Goal: Task Accomplishment & Management: Manage account settings

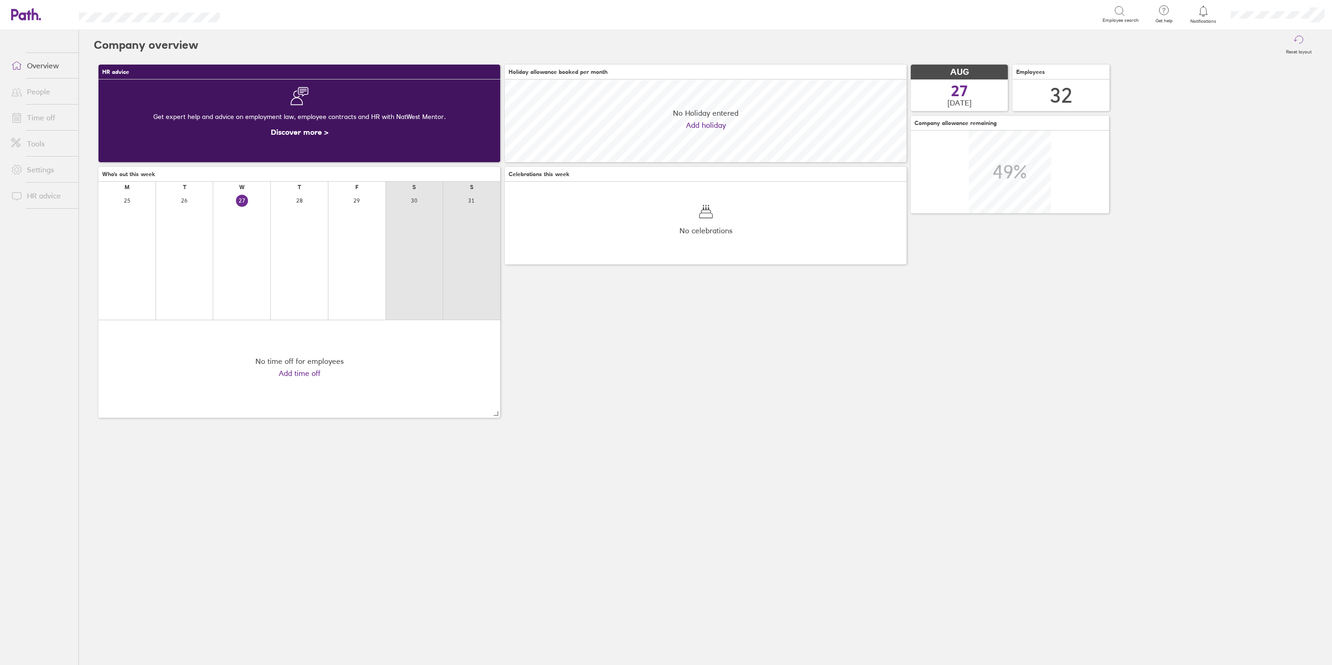
scroll to position [82, 401]
click at [54, 113] on link "Time off" at bounding box center [41, 117] width 75 height 19
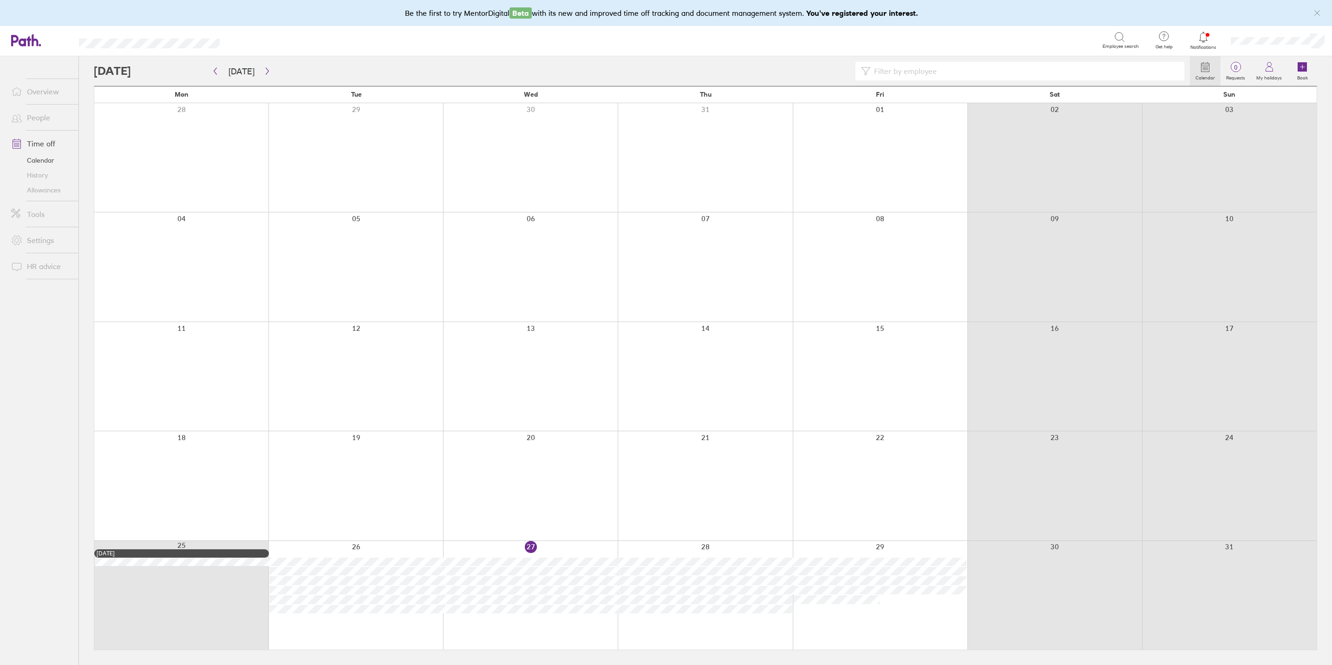
click at [38, 112] on link "People" at bounding box center [41, 117] width 75 height 19
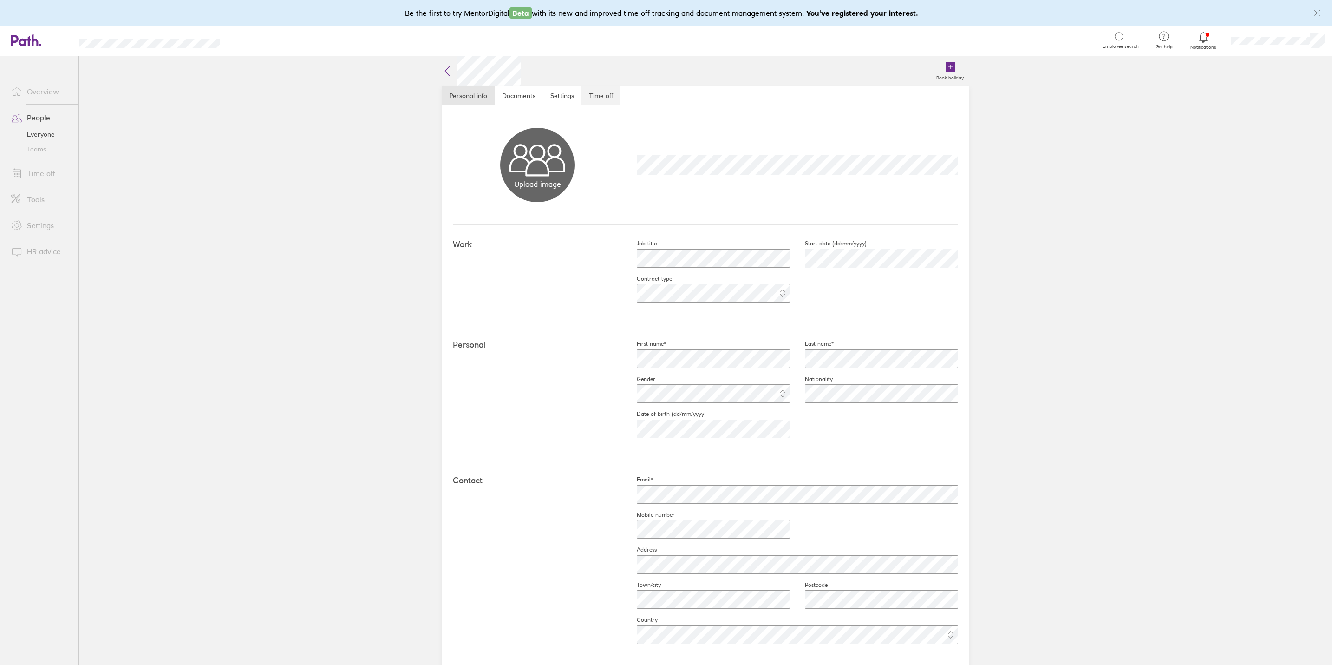
click at [593, 102] on link "Time off" at bounding box center [600, 95] width 39 height 19
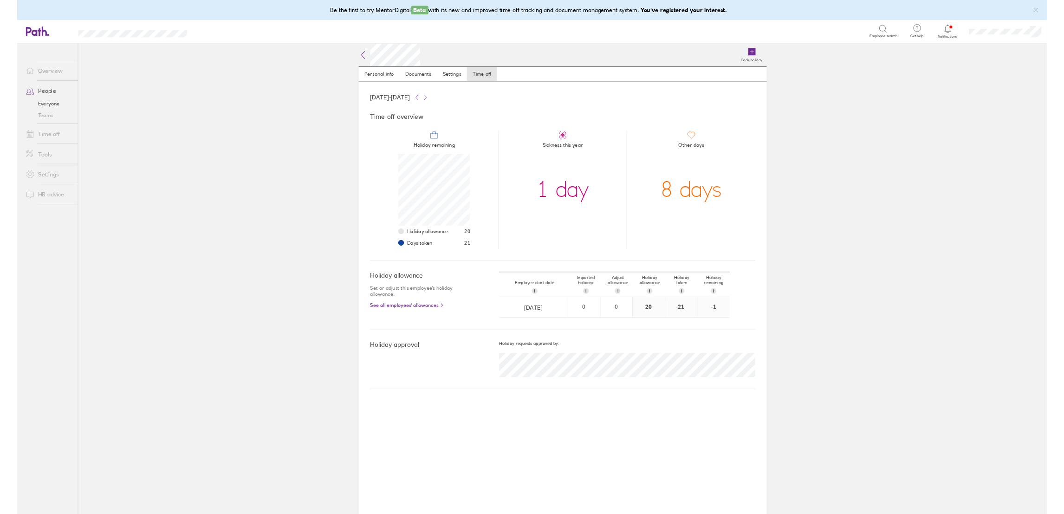
scroll to position [93, 93]
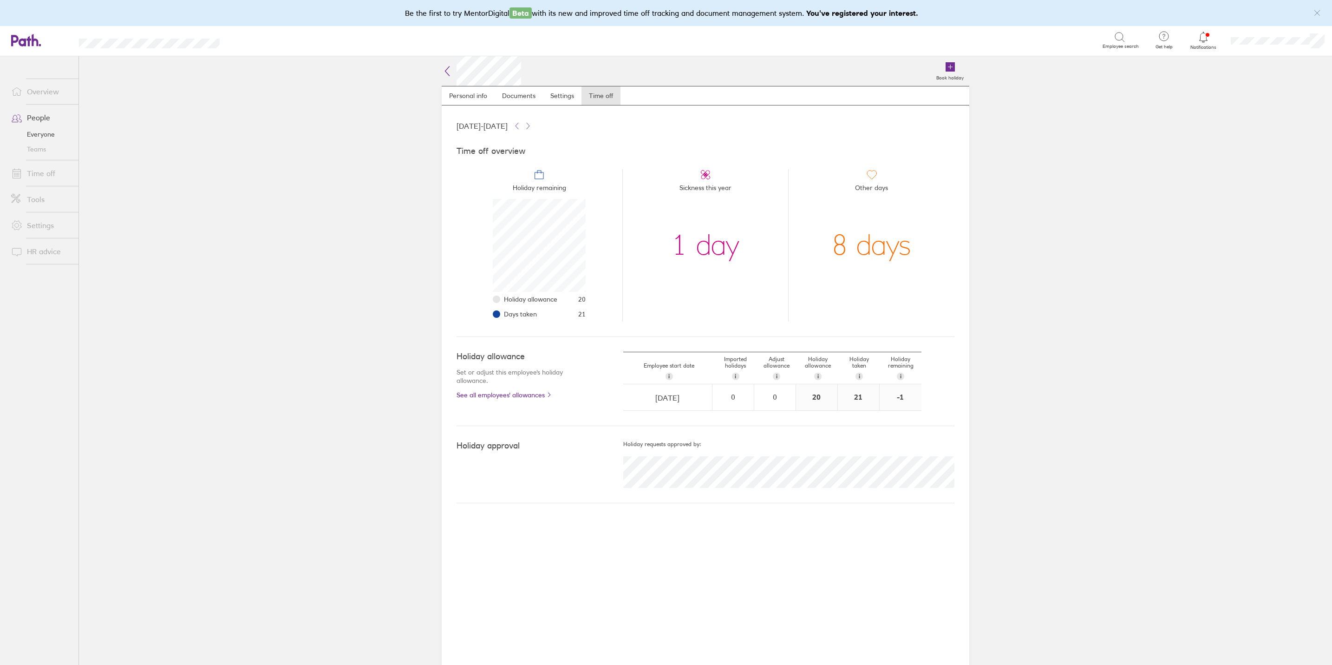
click at [39, 176] on link "Time off" at bounding box center [41, 173] width 75 height 19
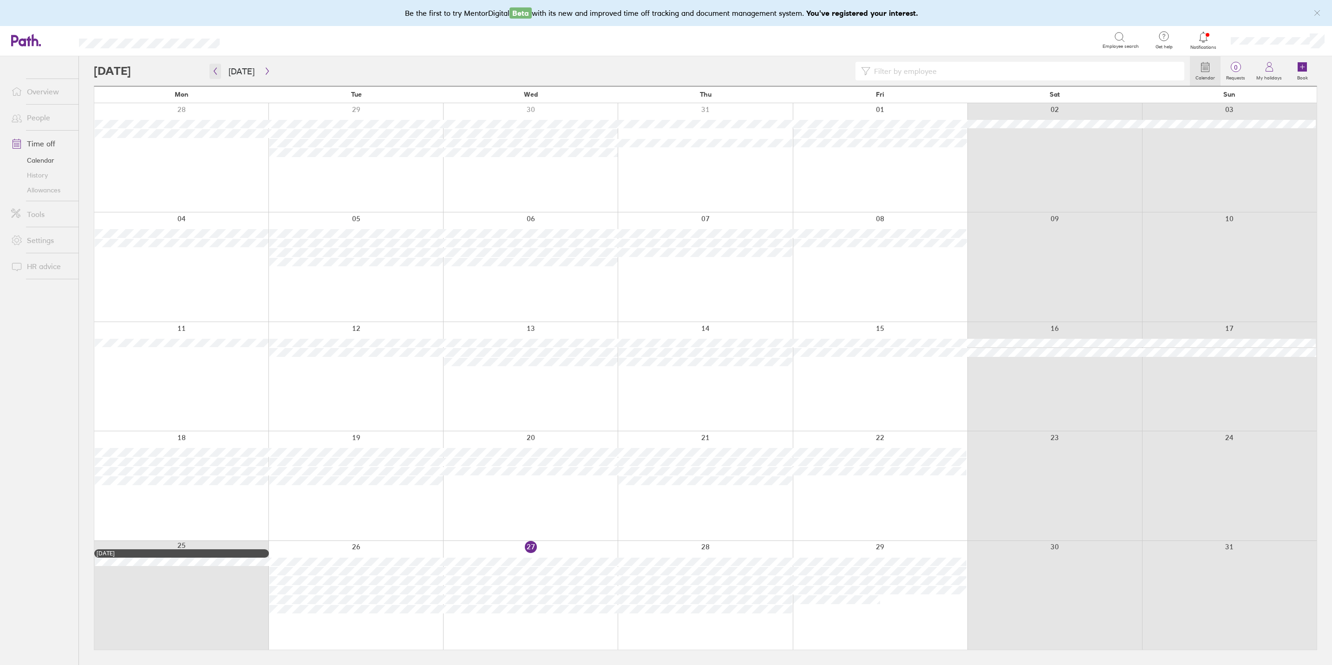
click at [218, 68] on icon "button" at bounding box center [215, 70] width 7 height 7
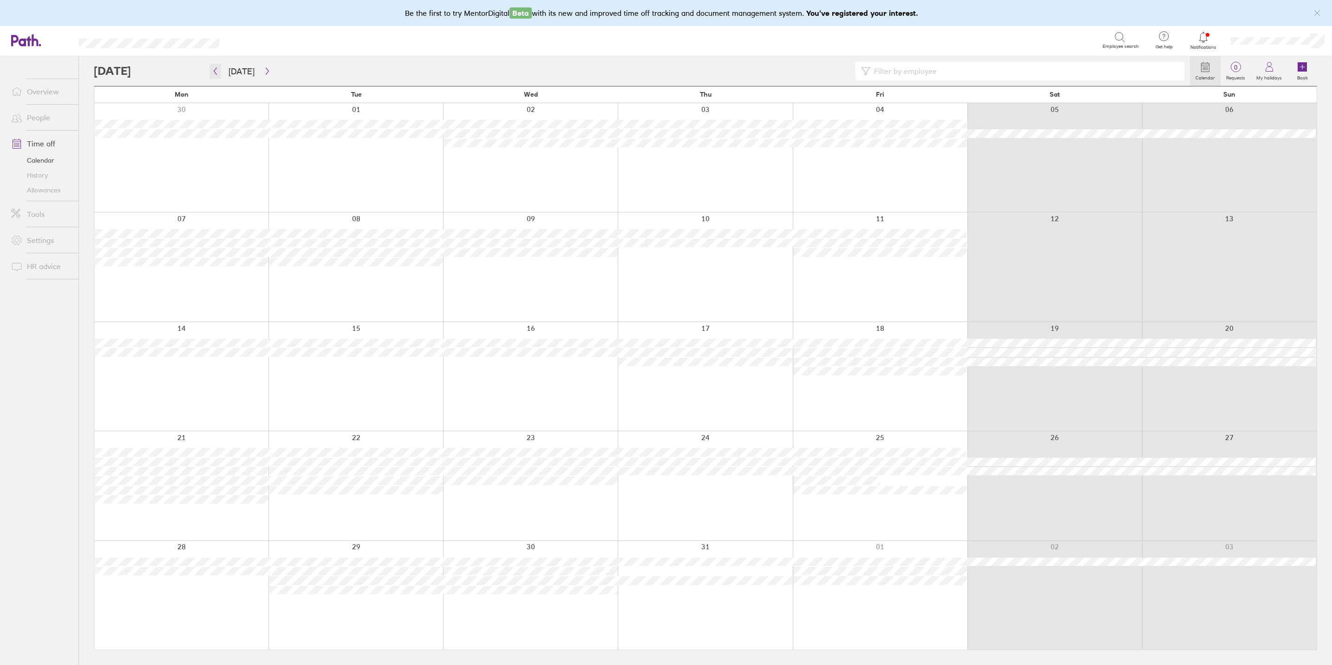
click at [215, 70] on icon "button" at bounding box center [215, 71] width 3 height 7
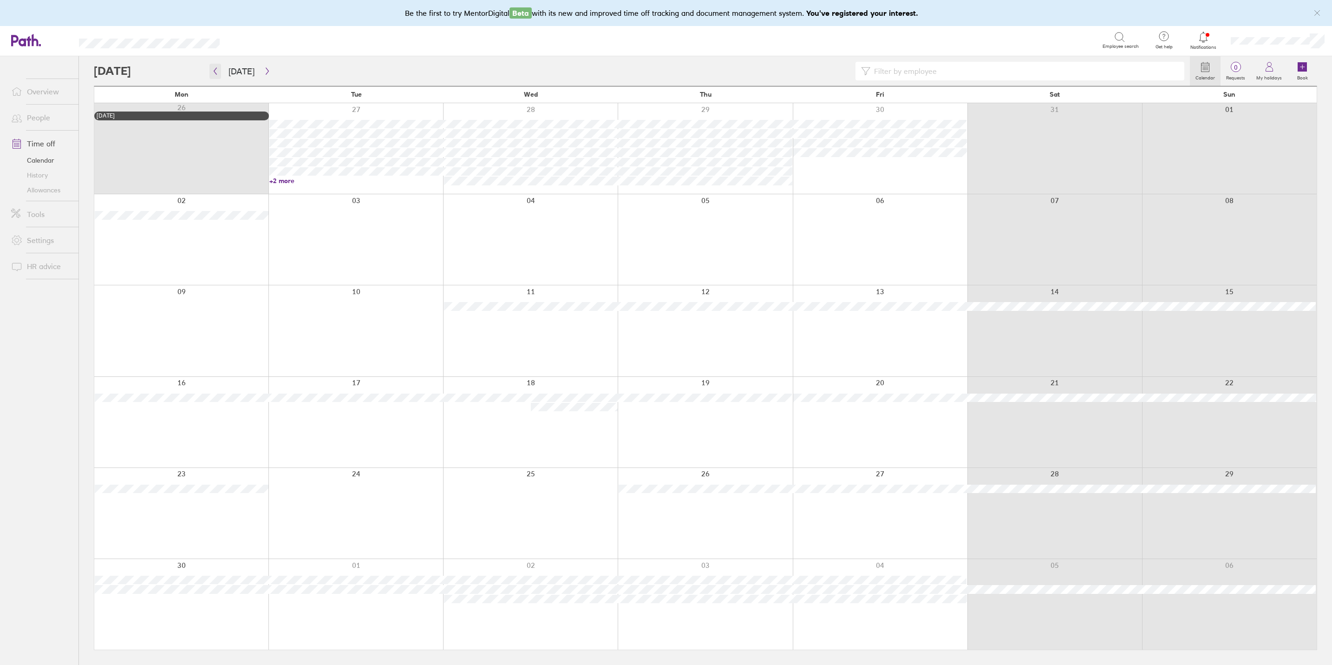
click at [213, 69] on icon "button" at bounding box center [215, 70] width 7 height 7
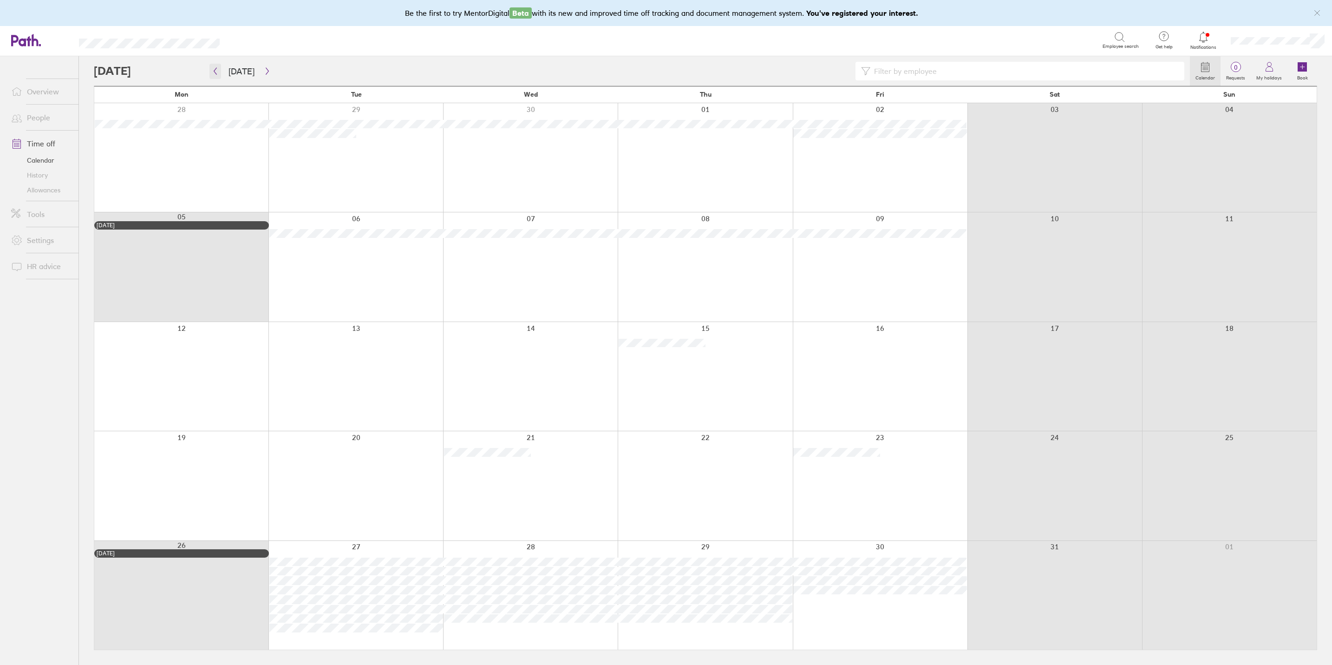
click at [220, 70] on button "button" at bounding box center [215, 71] width 12 height 15
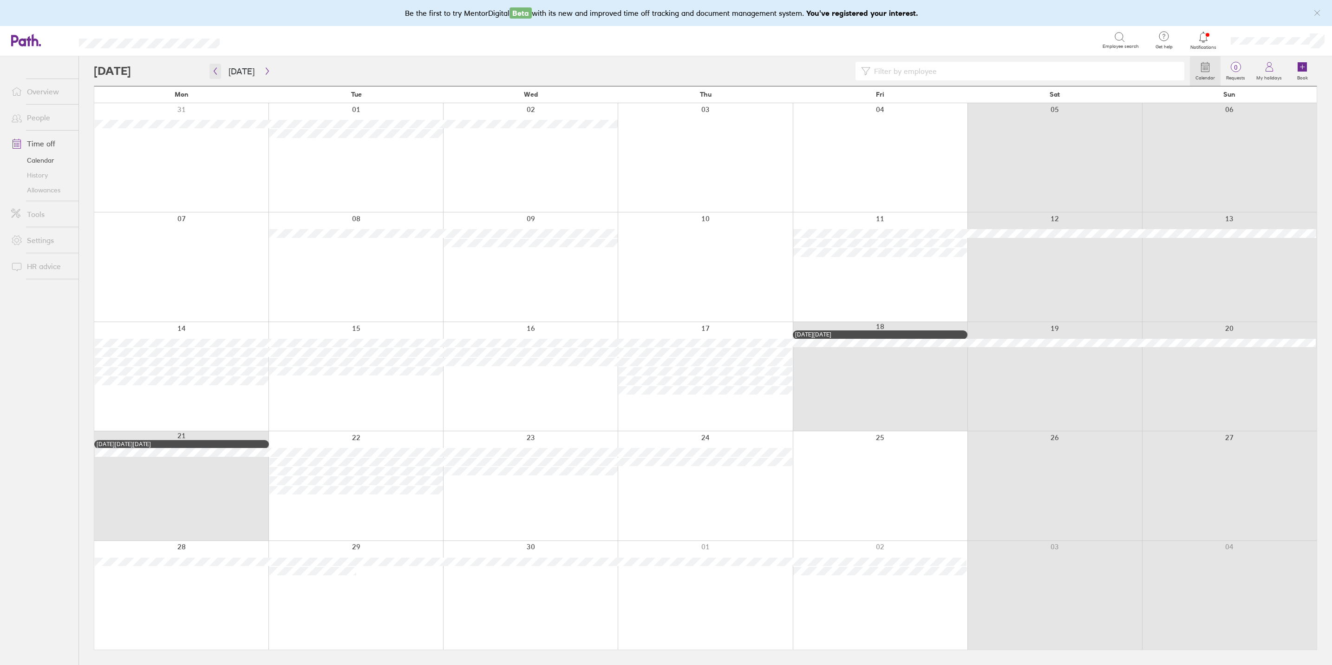
click at [212, 75] on button "button" at bounding box center [215, 71] width 12 height 15
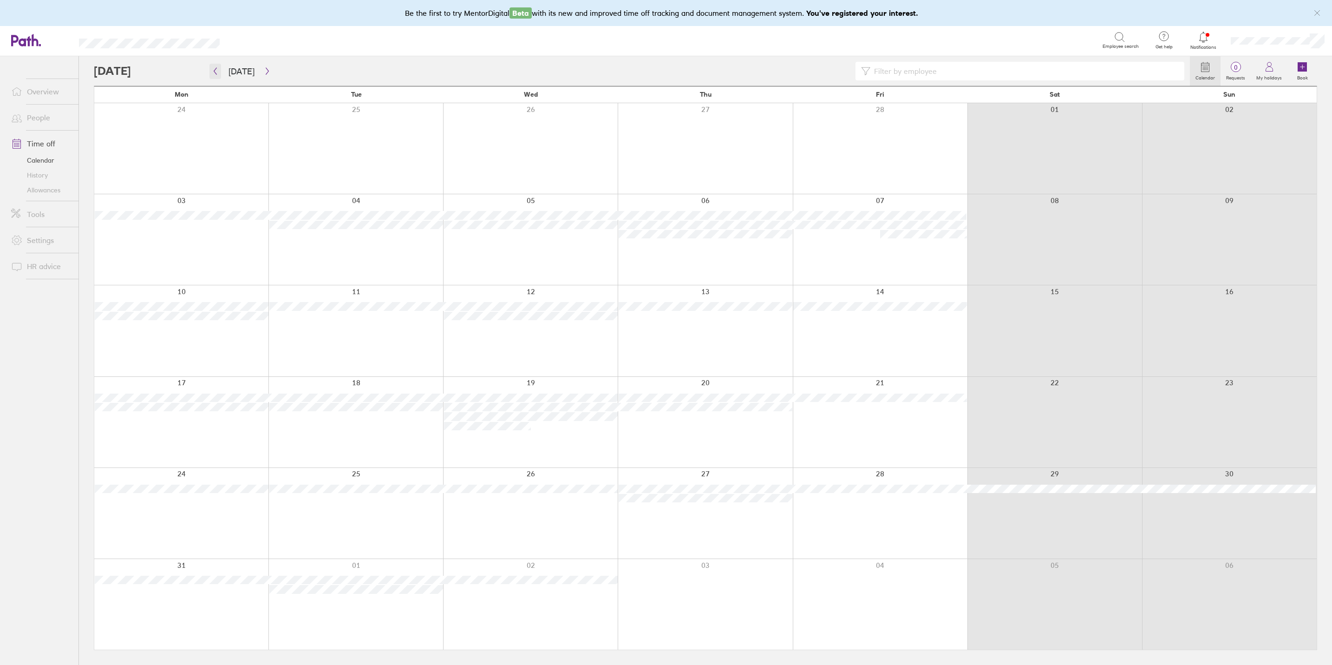
click at [218, 72] on icon "button" at bounding box center [215, 70] width 7 height 7
click at [215, 68] on icon "button" at bounding box center [215, 70] width 7 height 7
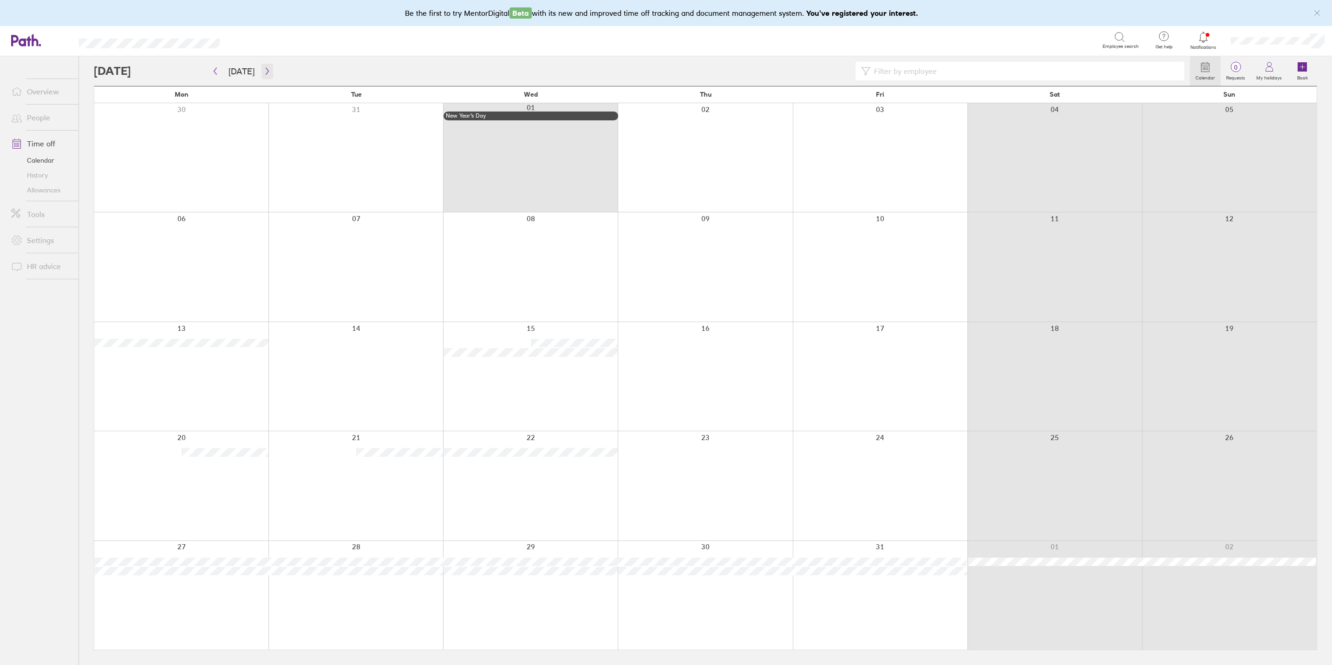
click at [268, 70] on button "button" at bounding box center [267, 71] width 12 height 15
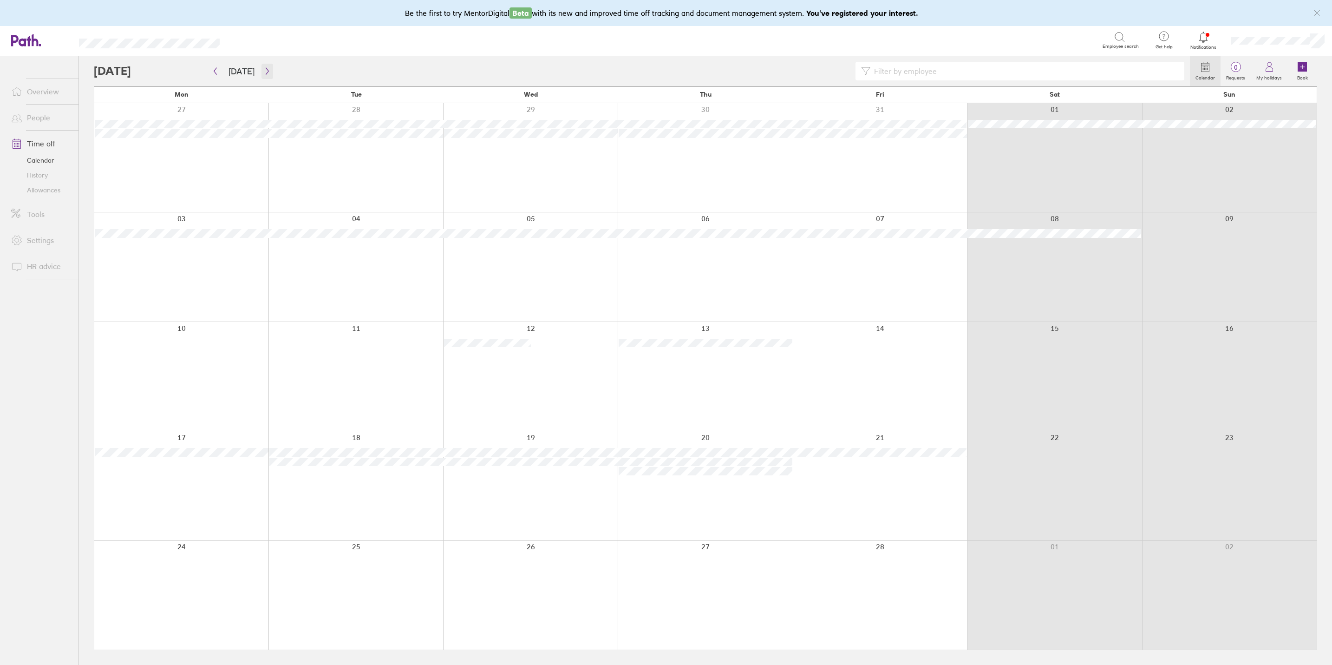
click at [264, 73] on icon "button" at bounding box center [267, 70] width 7 height 7
click at [261, 75] on button "button" at bounding box center [267, 71] width 12 height 15
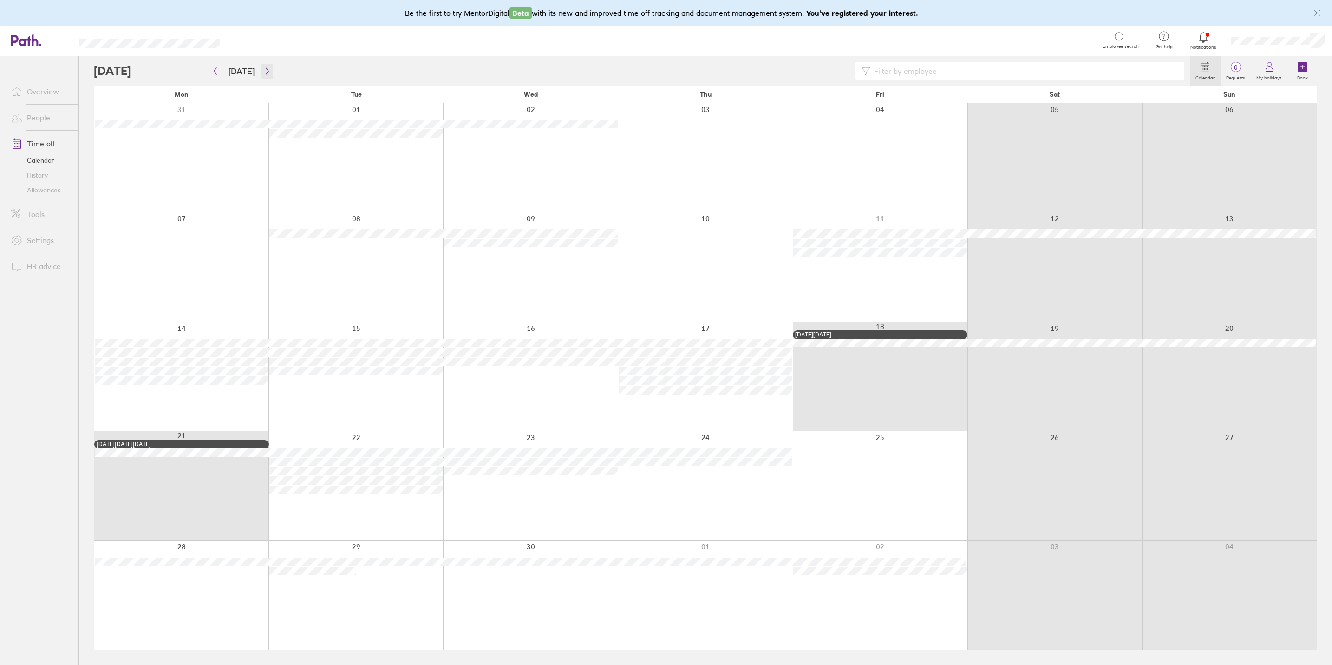
click at [267, 73] on button "button" at bounding box center [267, 71] width 12 height 15
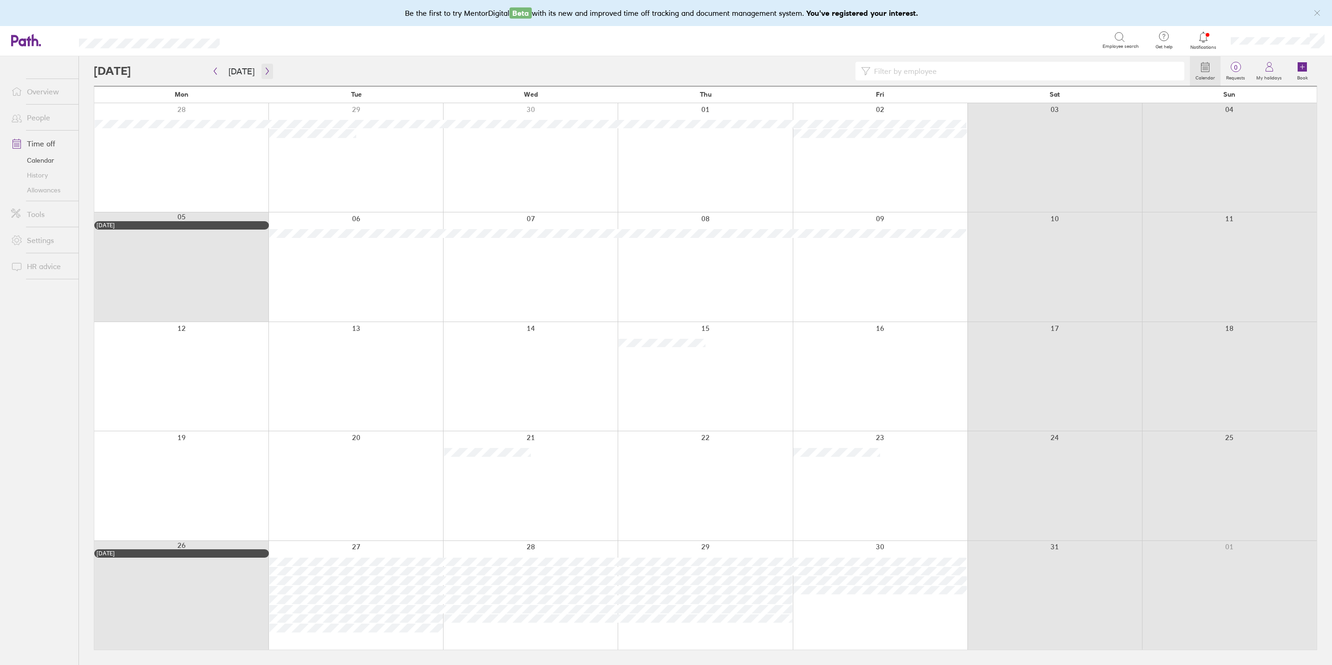
click at [267, 72] on icon "button" at bounding box center [267, 70] width 7 height 7
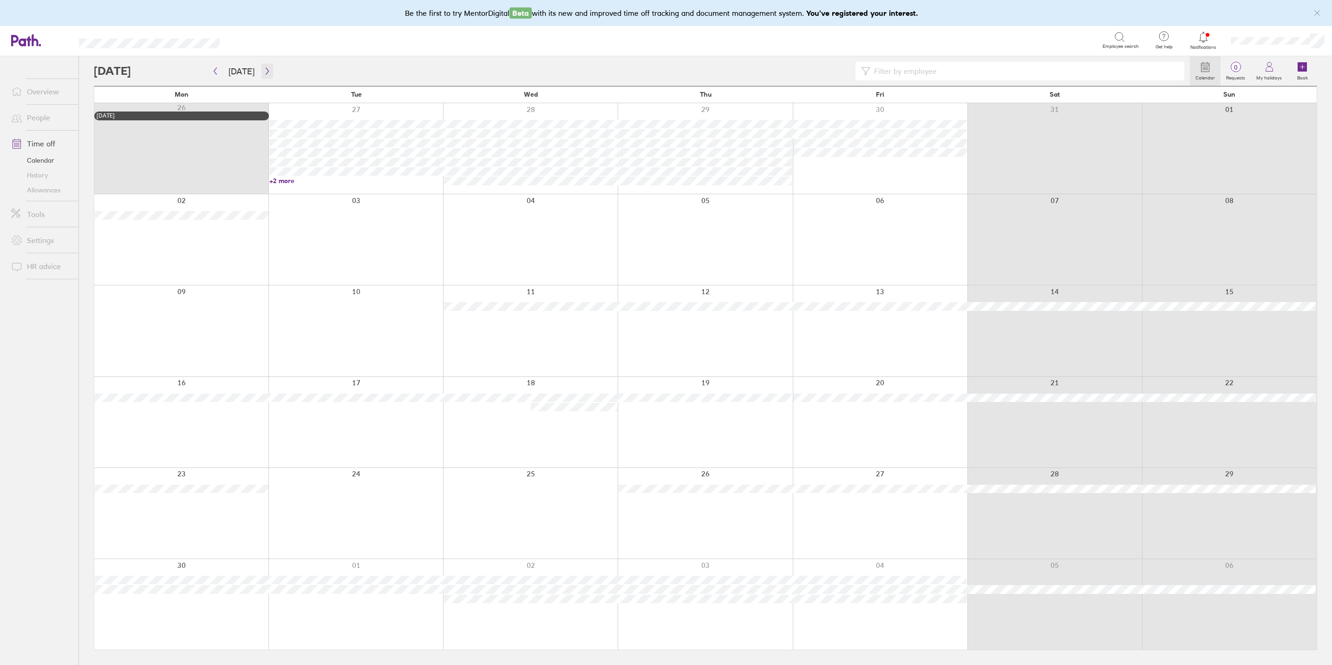
click at [264, 71] on icon "button" at bounding box center [267, 70] width 7 height 7
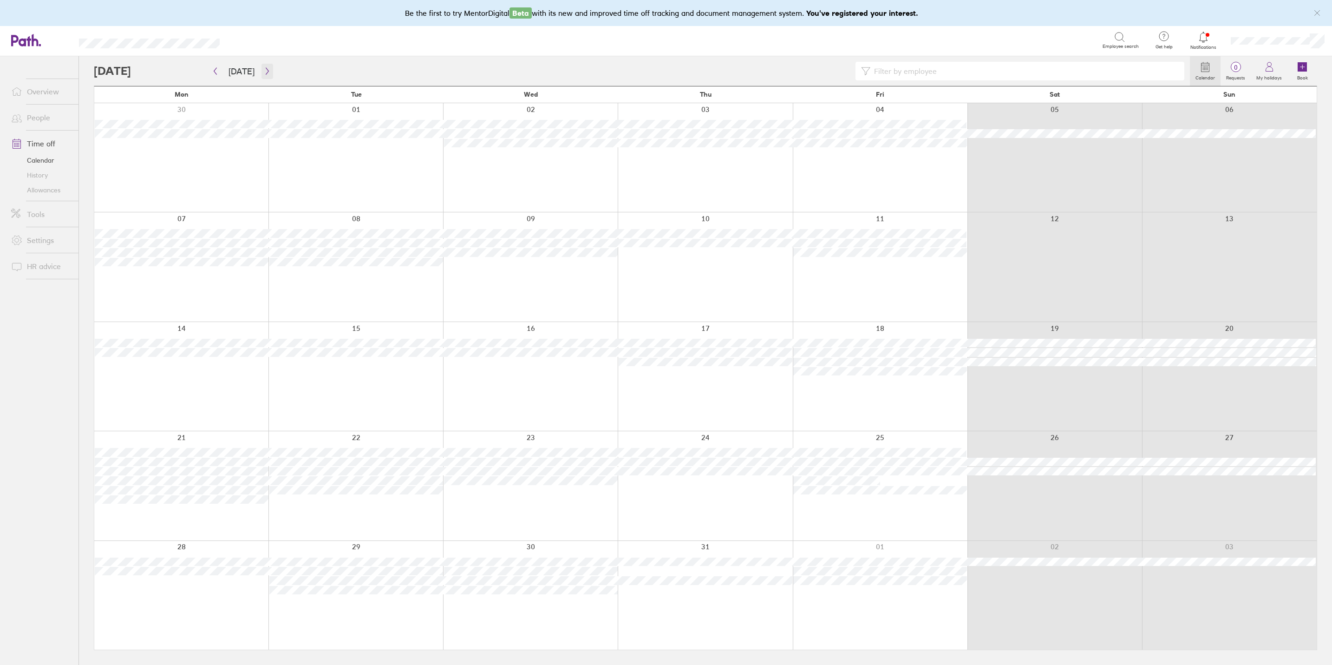
click at [261, 70] on button "button" at bounding box center [267, 71] width 12 height 15
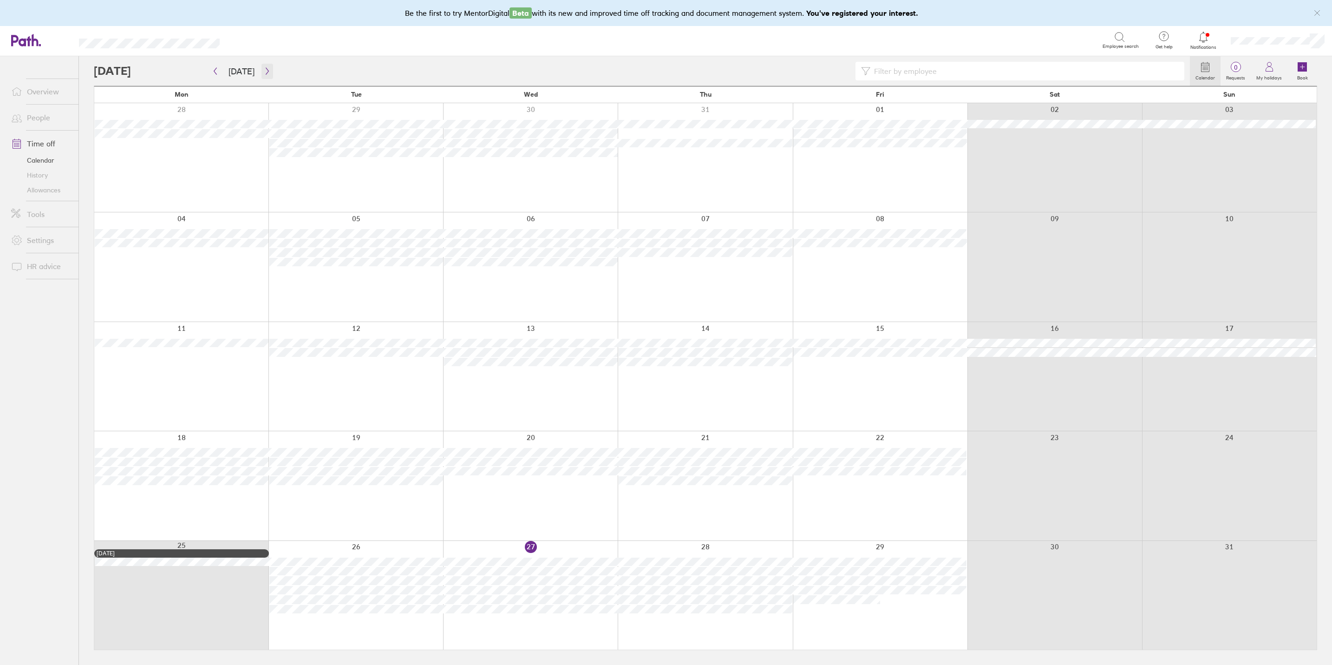
click at [269, 71] on button "button" at bounding box center [267, 71] width 12 height 15
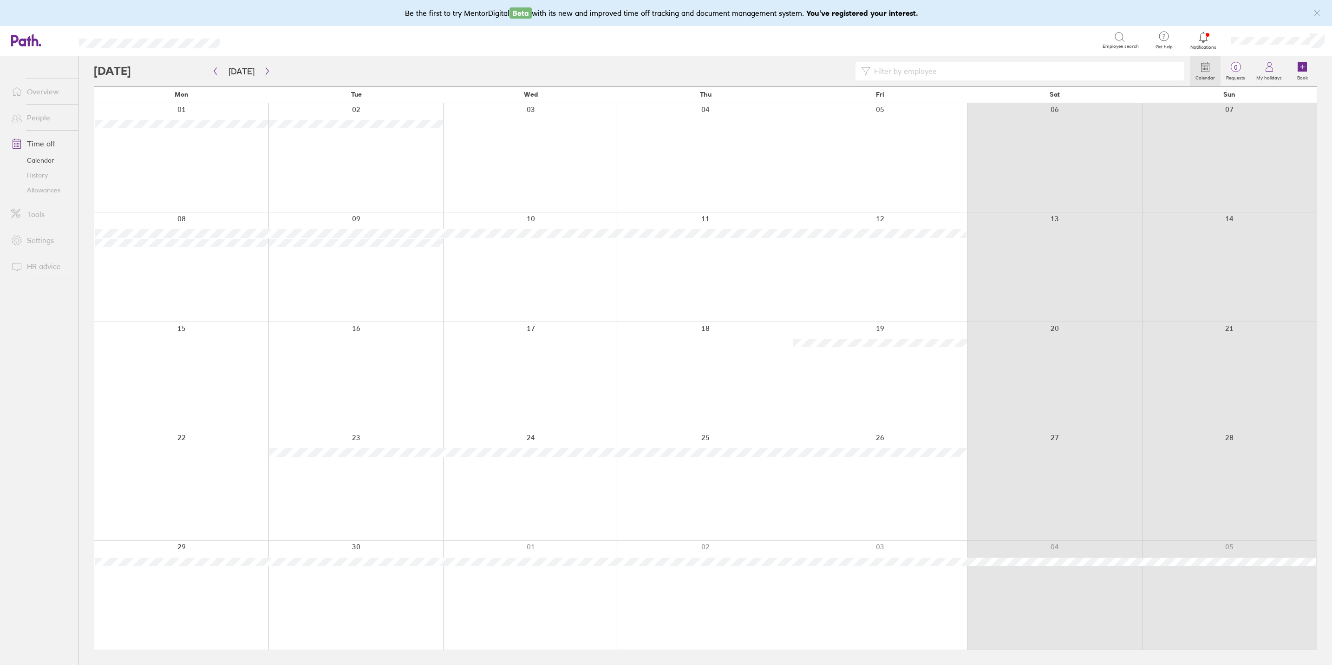
click at [278, 71] on div at bounding box center [642, 71] width 1096 height 19
click at [264, 67] on icon "button" at bounding box center [267, 70] width 7 height 7
click at [266, 68] on icon "button" at bounding box center [267, 70] width 7 height 7
click at [265, 68] on icon "button" at bounding box center [267, 70] width 7 height 7
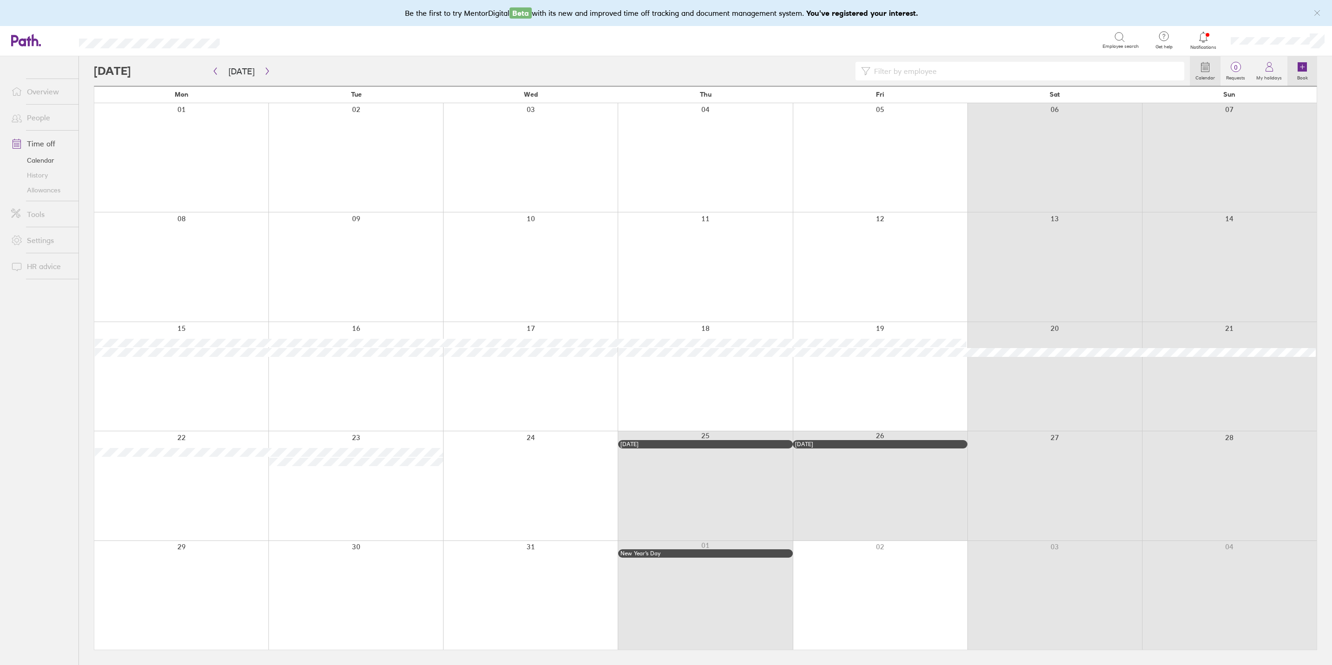
click at [1298, 67] on icon at bounding box center [1301, 66] width 9 height 9
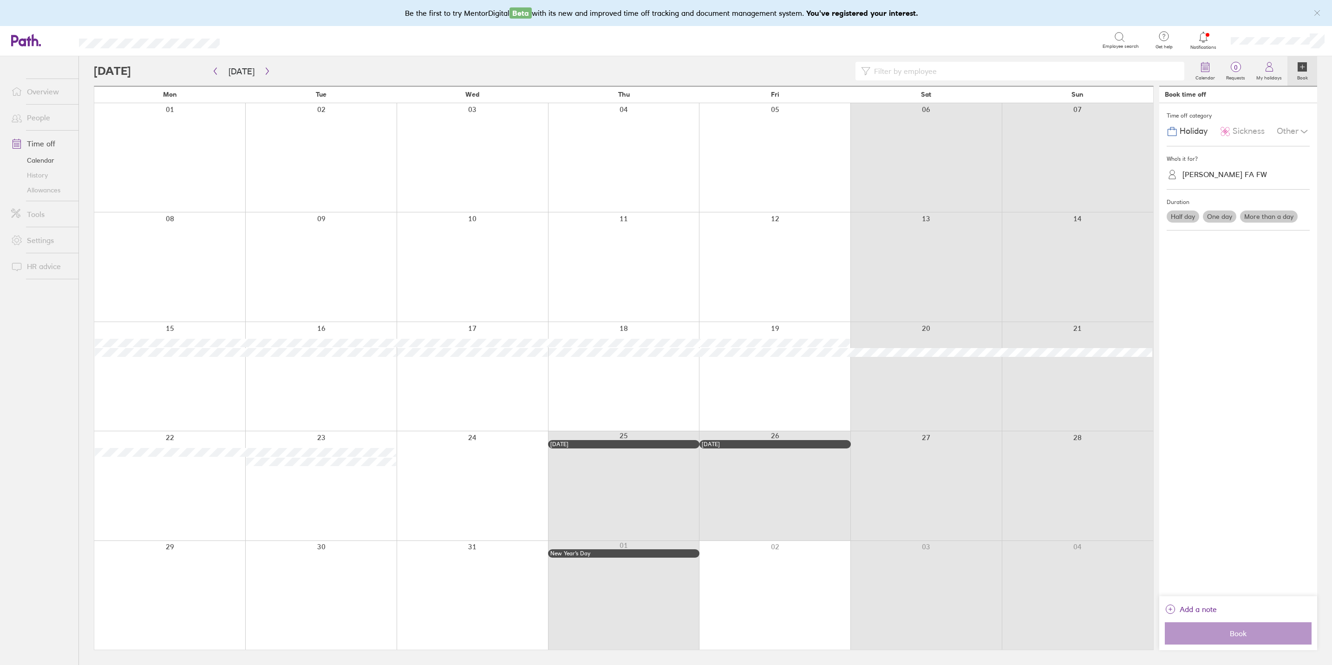
click at [1204, 174] on div "[PERSON_NAME] FA FW" at bounding box center [1224, 174] width 85 height 9
click at [1204, 251] on div "[PERSON_NAME]" at bounding box center [1238, 246] width 143 height 16
click at [1224, 216] on label "One day" at bounding box center [1219, 216] width 33 height 12
click at [0, 0] on input "One day" at bounding box center [0, 0] width 0 height 0
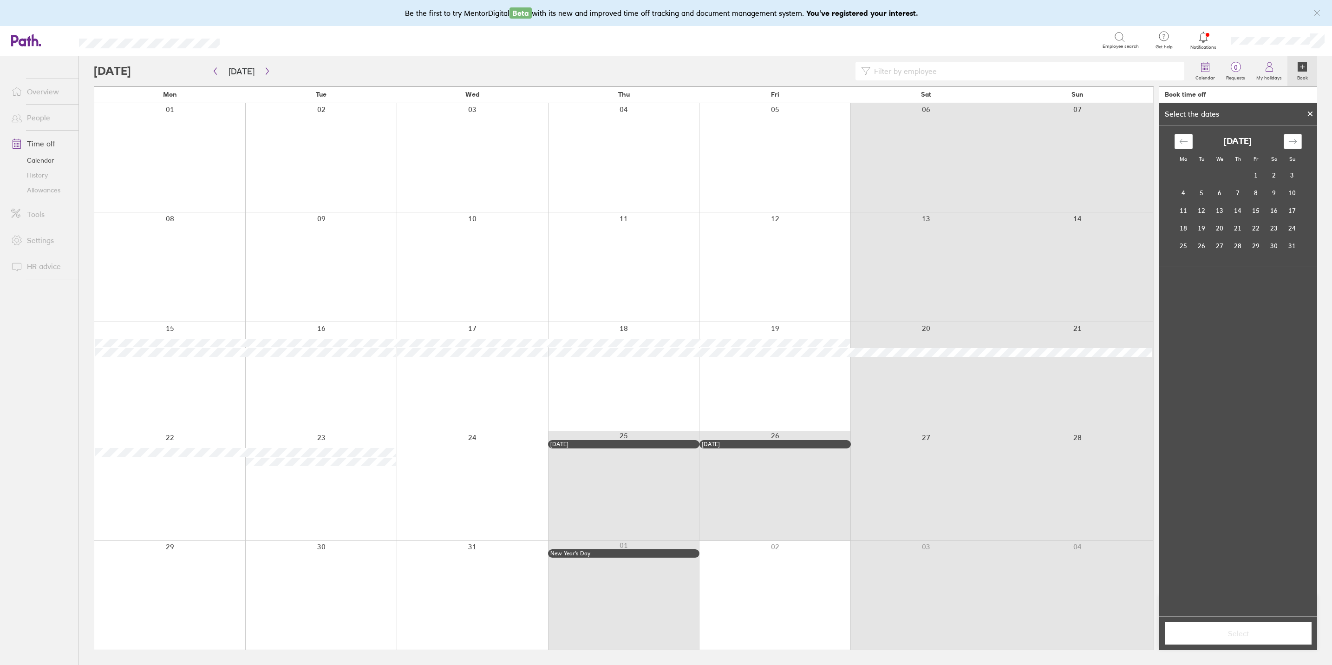
click at [1289, 134] on div "Move forward to switch to the next month." at bounding box center [1293, 141] width 18 height 15
click at [1290, 136] on div "Move forward to switch to the next month." at bounding box center [1293, 141] width 18 height 15
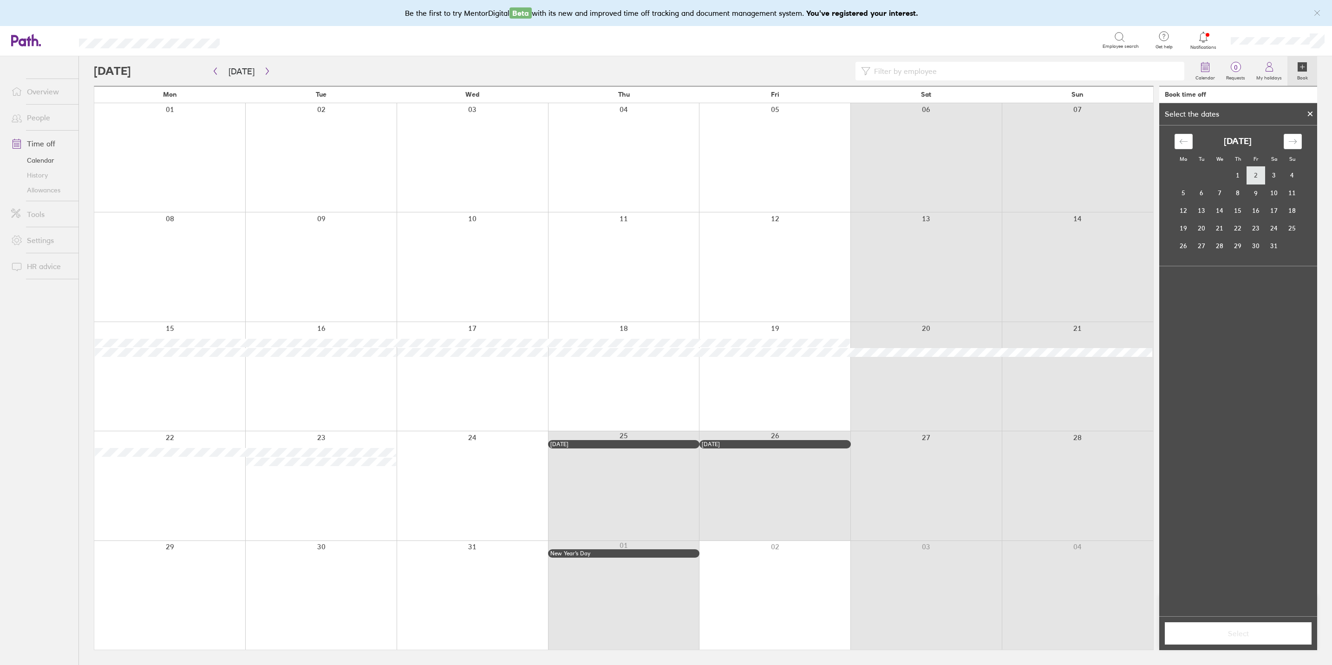
click at [1252, 169] on td "2" at bounding box center [1256, 176] width 18 height 18
click at [1207, 630] on span "Select" at bounding box center [1238, 633] width 134 height 8
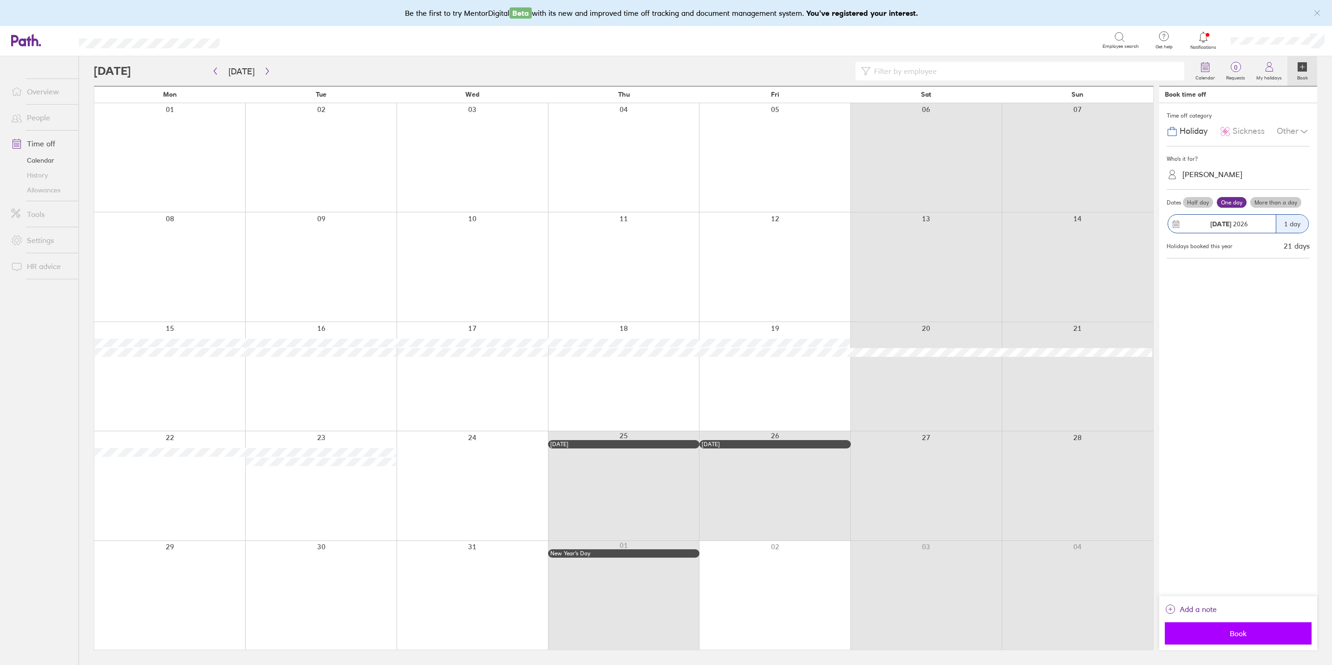
click at [1220, 632] on span "Book" at bounding box center [1238, 633] width 134 height 8
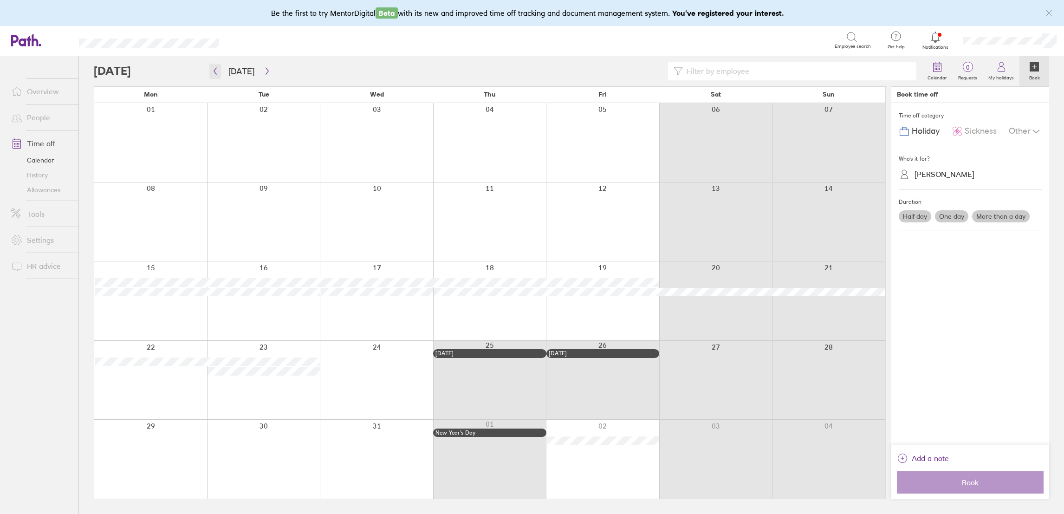
click at [216, 72] on icon "button" at bounding box center [215, 70] width 7 height 7
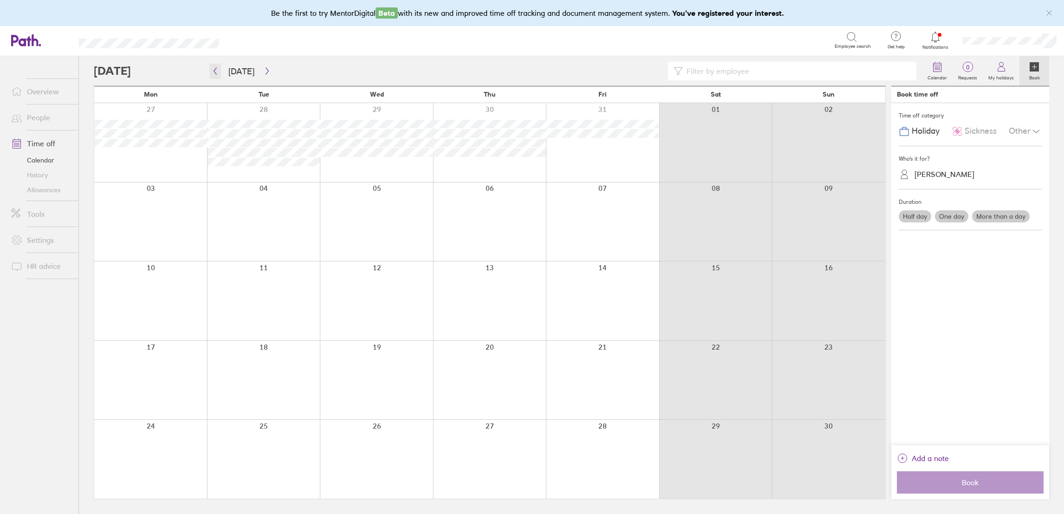
click at [216, 72] on icon "button" at bounding box center [215, 70] width 7 height 7
